Goal: Navigation & Orientation: Find specific page/section

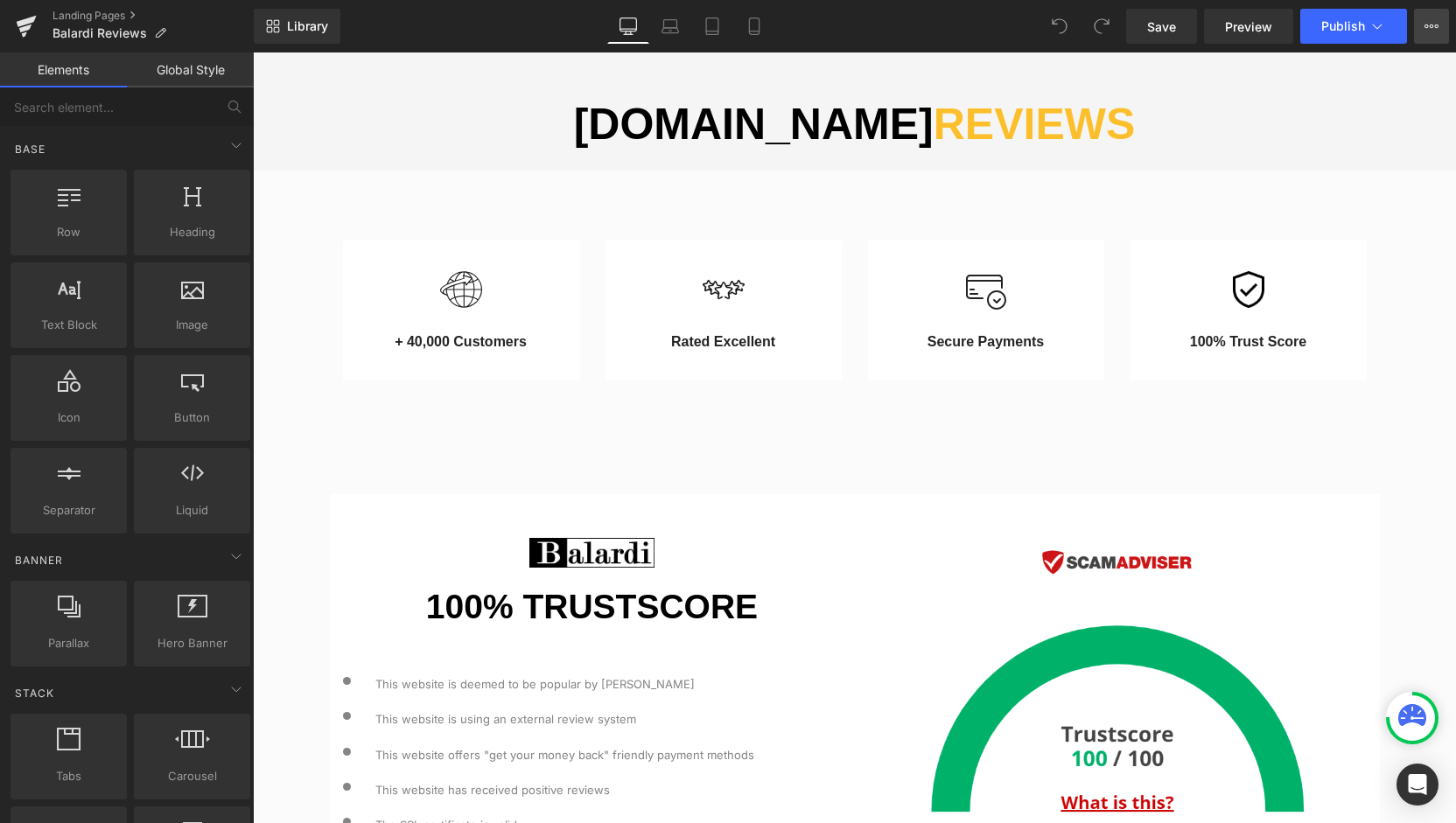
click at [1416, 24] on button "View Live Page View with current Template Save Template to Library Schedule Pub…" at bounding box center [1431, 26] width 35 height 35
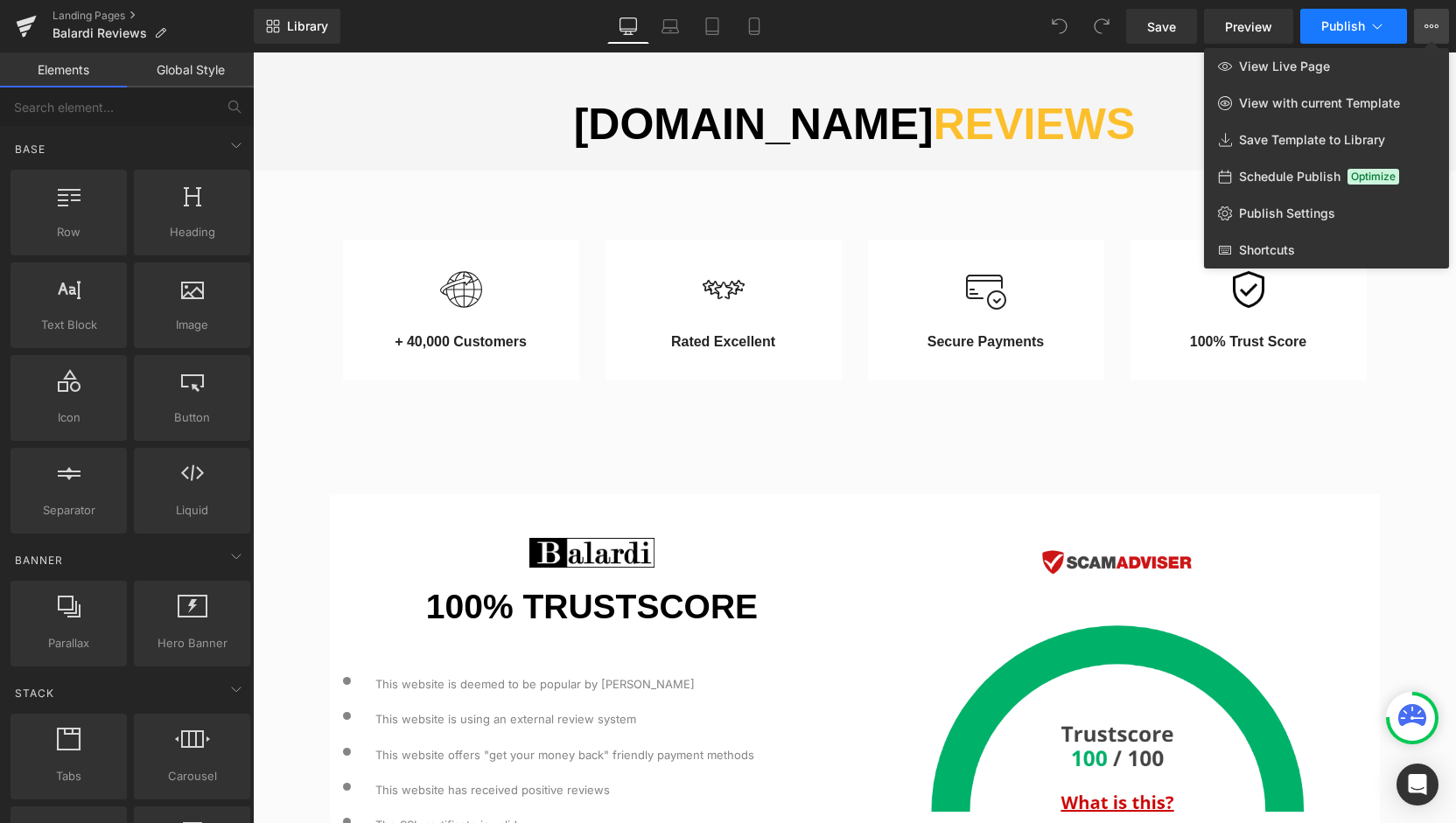
click at [1377, 20] on icon at bounding box center [1377, 27] width 18 height 18
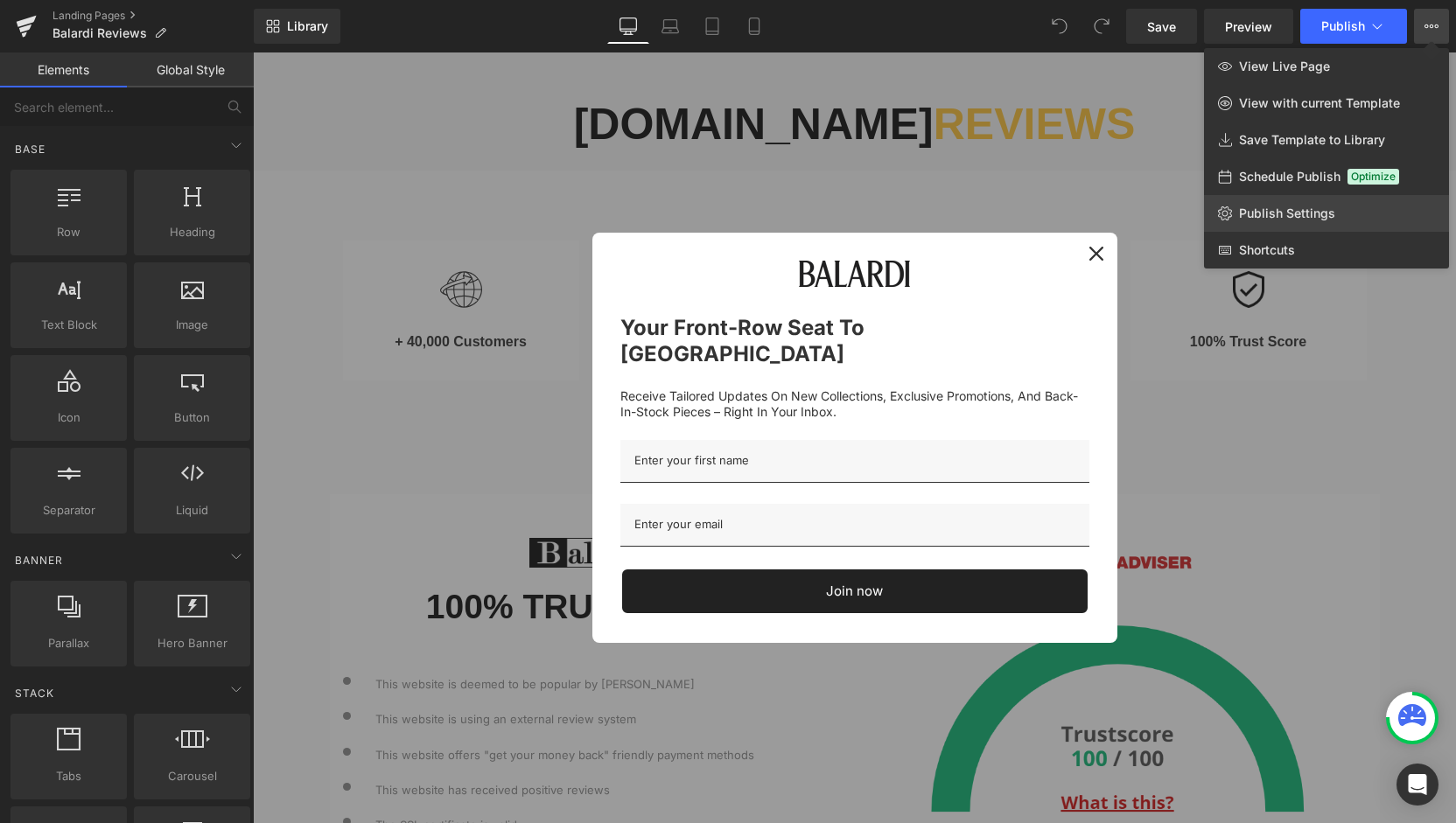
click at [1350, 197] on link "Publish Settings" at bounding box center [1327, 213] width 245 height 37
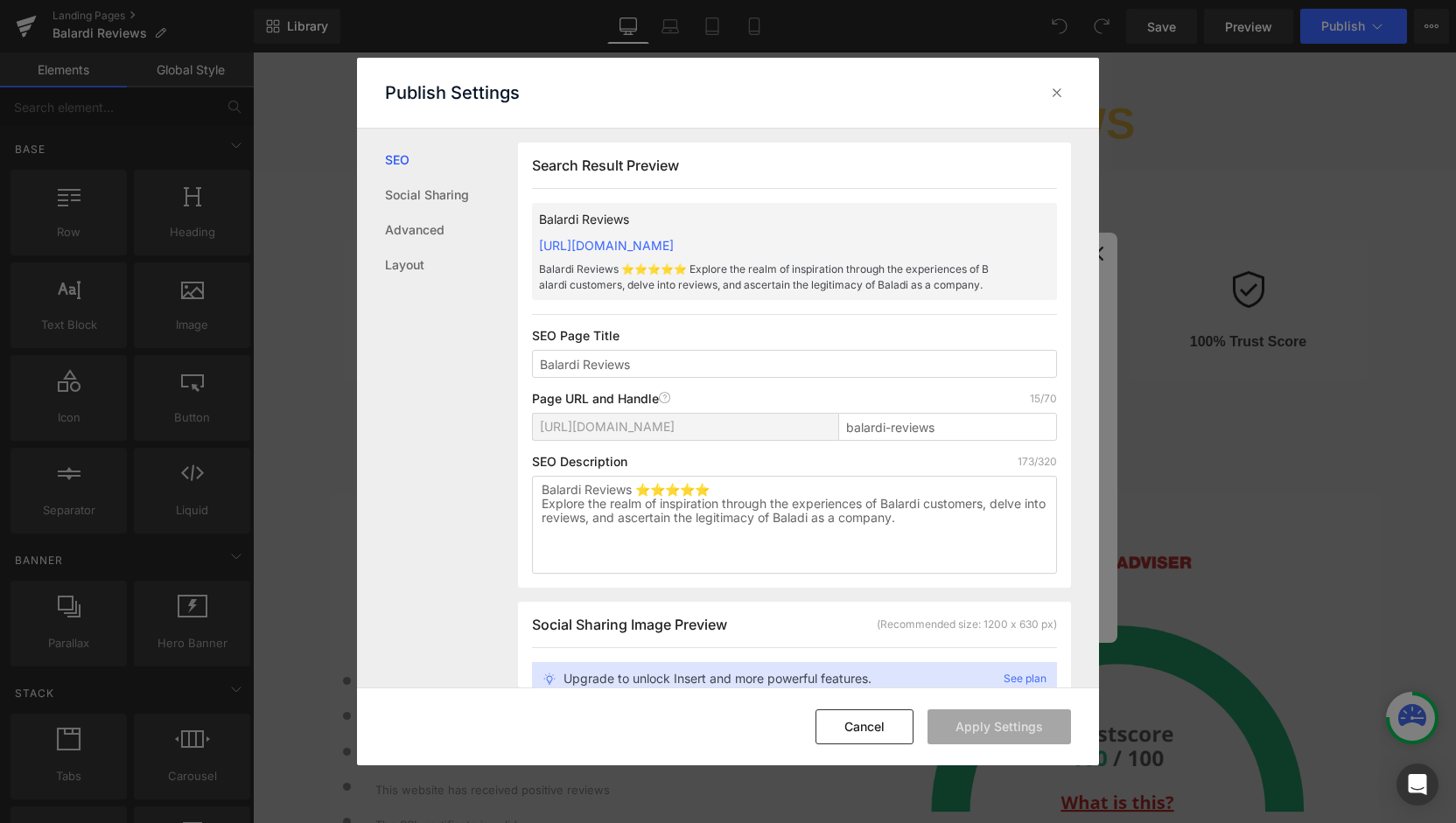
scroll to position [1, 0]
drag, startPoint x: 1056, startPoint y: 130, endPoint x: 1023, endPoint y: 120, distance: 34.5
click at [1054, 130] on div "Search Result Preview Balardi Reviews [URL][DOMAIN_NAME] Balardi Reviews ⭐⭐⭐⭐⭐ …" at bounding box center [809, 408] width 581 height 559
click at [1051, 85] on icon at bounding box center [1057, 92] width 18 height 18
